Goal: Task Accomplishment & Management: Complete application form

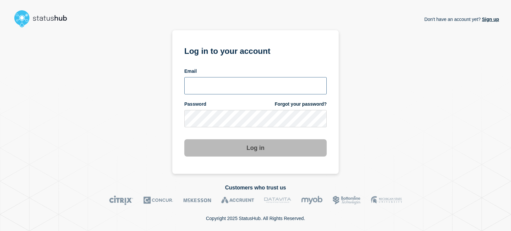
type input "[EMAIL_ADDRESS][PERSON_NAME][DOMAIN_NAME]"
click at [254, 86] on input "[EMAIL_ADDRESS][PERSON_NAME][DOMAIN_NAME]" at bounding box center [255, 85] width 142 height 17
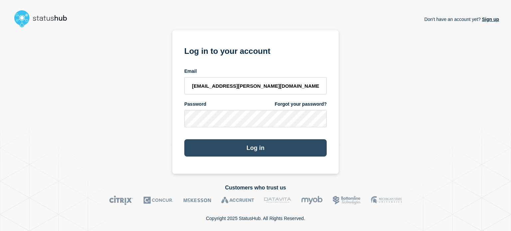
click at [259, 152] on button "Log in" at bounding box center [255, 147] width 142 height 17
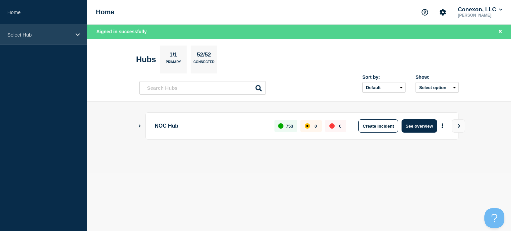
click at [37, 27] on div "Select Hub" at bounding box center [43, 35] width 87 height 20
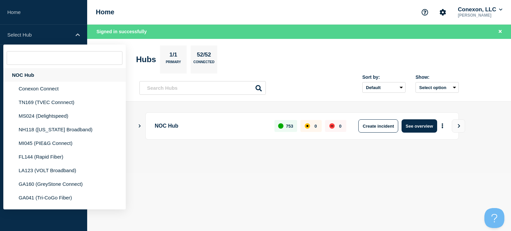
click at [34, 74] on div "NOC Hub" at bounding box center [64, 75] width 123 height 14
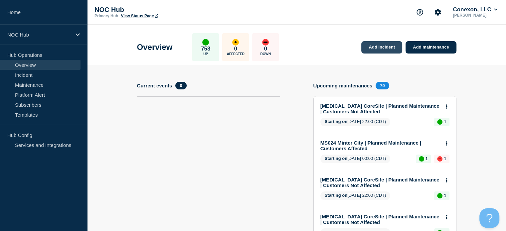
click at [392, 46] on link "Add incident" at bounding box center [382, 47] width 41 height 12
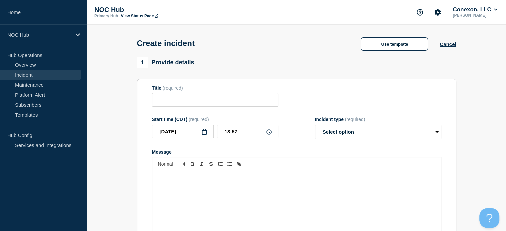
click at [380, 53] on div "Create incident Use template Cancel" at bounding box center [297, 41] width 335 height 33
click at [380, 48] on button "Use template" at bounding box center [395, 43] width 68 height 13
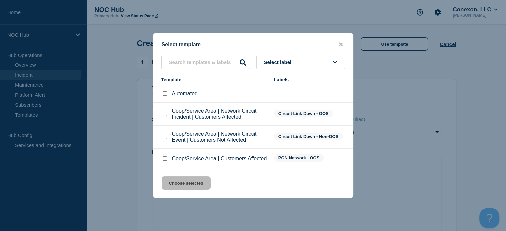
click at [164, 137] on input "Coop/Service Area | Network Circuit Event | Customers Not Affected checkbox" at bounding box center [165, 137] width 4 height 4
checkbox input "true"
click at [178, 182] on button "Choose selected" at bounding box center [186, 183] width 49 height 13
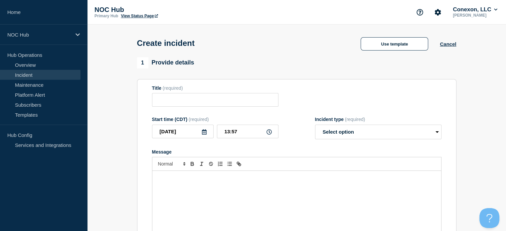
type input "Coop/Service Area | Network Circuit Event | Customers Not Affected"
select select "investigating"
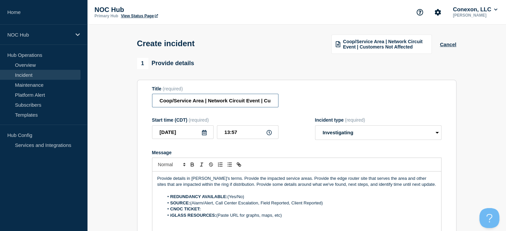
drag, startPoint x: 201, startPoint y: 103, endPoint x: 133, endPoint y: 102, distance: 67.6
type input "MS024 DELightspeed | Network Circuit Event | Customers Not Affected"
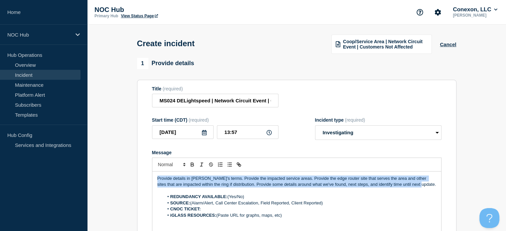
drag, startPoint x: 413, startPoint y: 185, endPoint x: 137, endPoint y: 168, distance: 276.1
click at [137, 168] on section "Title (required) MS024 DELightspeed | Network Circuit Event | Customers Not Aff…" at bounding box center [297, 169] width 320 height 179
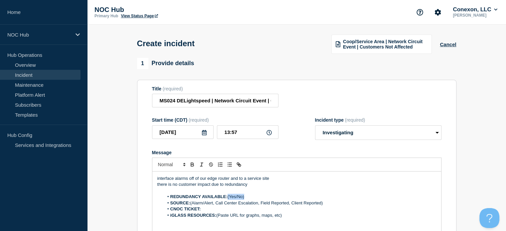
drag, startPoint x: 248, startPoint y: 199, endPoint x: 229, endPoint y: 199, distance: 19.3
click at [229, 199] on li "REDUNDANCY AVAILABLE: (Yes/No)" at bounding box center [300, 197] width 273 height 6
drag, startPoint x: 191, startPoint y: 204, endPoint x: 327, endPoint y: 204, distance: 135.8
click at [327, 204] on li "SOURCE: (Alarm/Alert, Call Center Escalation, Field Reported, Client Reported)" at bounding box center [300, 203] width 273 height 6
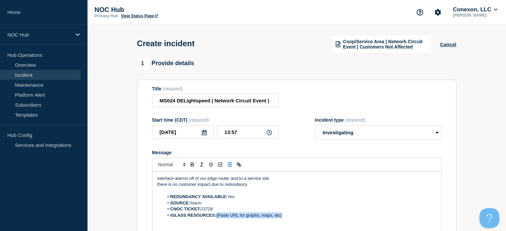
drag, startPoint x: 218, startPoint y: 216, endPoint x: 301, endPoint y: 216, distance: 82.9
click at [301, 216] on li "iGLASS RESOURCES: (Paste URL for graphs, maps, etc)" at bounding box center [300, 216] width 273 height 6
drag, startPoint x: 301, startPoint y: 216, endPoint x: 217, endPoint y: 217, distance: 83.9
click at [217, 217] on li "iGLASS RESOURCES: iGlass graph" at bounding box center [300, 216] width 273 height 6
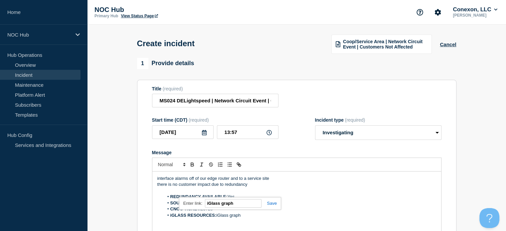
paste input "[URL][DOMAIN_NAME]"
type input "[URL][DOMAIN_NAME]"
click at [142, 186] on section "Title (required) MS024 DELightspeed | Network Circuit Event | Customers Not Aff…" at bounding box center [297, 169] width 320 height 179
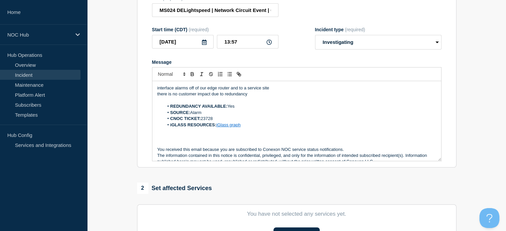
scroll to position [97, 0]
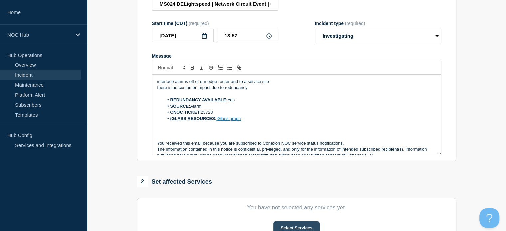
click at [282, 224] on button "Select Services" at bounding box center [297, 227] width 46 height 13
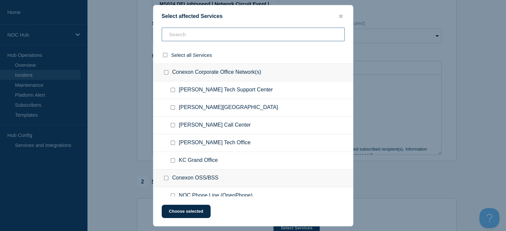
click at [290, 37] on input "text" at bounding box center [253, 35] width 183 height 14
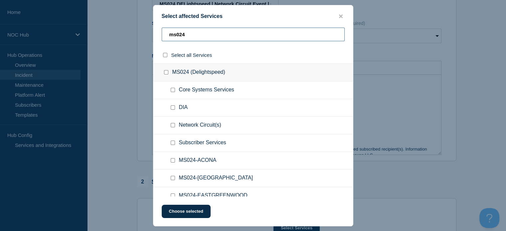
type input "ms024"
click at [175, 88] on div at bounding box center [174, 90] width 10 height 7
click at [171, 92] on input "Core Systems Services checkbox" at bounding box center [173, 90] width 4 height 4
checkbox input "true"
click at [173, 134] on ul "Network Circuit(s)" at bounding box center [253, 143] width 200 height 18
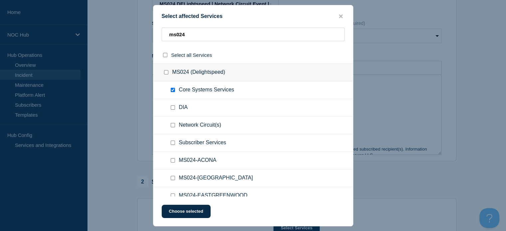
click at [172, 124] on input "Network Circuit(s) checkbox" at bounding box center [173, 125] width 4 height 4
checkbox input "true"
click at [172, 145] on input "Subscriber Services checkbox" at bounding box center [173, 143] width 4 height 4
checkbox input "true"
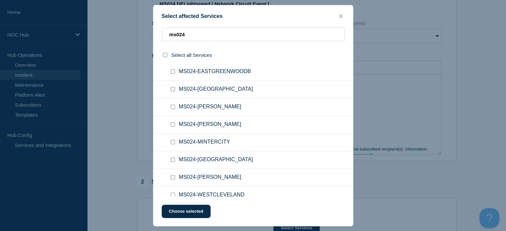
scroll to position [141, 0]
click at [171, 177] on input "MS024-PINCHBACK checkbox" at bounding box center [173, 178] width 4 height 4
checkbox input "true"
click at [195, 210] on button "Choose selected" at bounding box center [186, 211] width 49 height 13
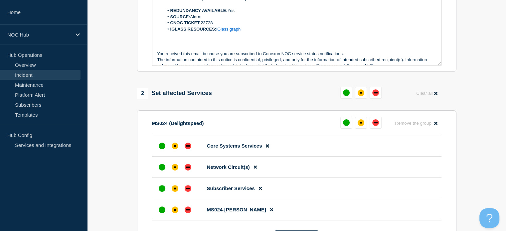
scroll to position [186, 0]
click at [163, 195] on div at bounding box center [162, 189] width 12 height 12
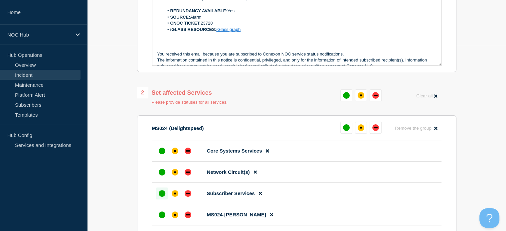
click at [173, 210] on li "MS024-[PERSON_NAME]" at bounding box center [297, 214] width 290 height 21
click at [174, 211] on div at bounding box center [175, 215] width 12 height 12
click at [190, 175] on div "down" at bounding box center [188, 172] width 7 height 7
click at [189, 157] on div at bounding box center [188, 151] width 12 height 12
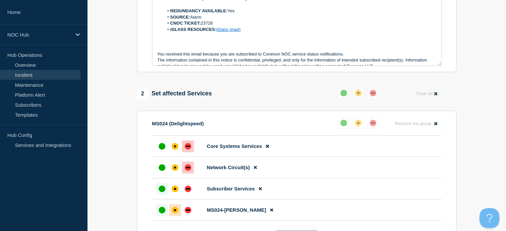
click at [159, 213] on div "up" at bounding box center [162, 210] width 7 height 7
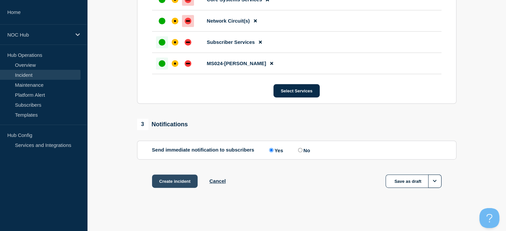
click at [188, 181] on button "Create incident" at bounding box center [175, 181] width 46 height 13
